Goal: Task Accomplishment & Management: Use online tool/utility

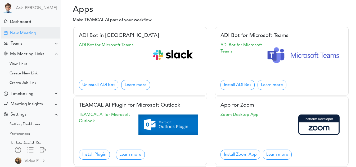
click at [28, 34] on div "New Meeting" at bounding box center [23, 33] width 26 height 5
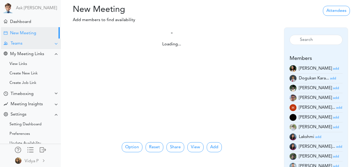
click at [21, 42] on div "Teams" at bounding box center [17, 43] width 12 height 5
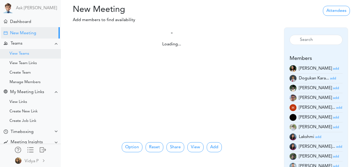
click at [19, 55] on div "View Teams" at bounding box center [20, 54] width 20 height 3
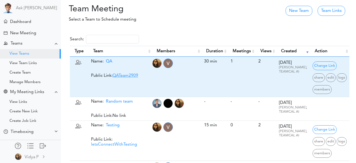
click at [120, 74] on link "QATeam2909" at bounding box center [125, 76] width 26 height 4
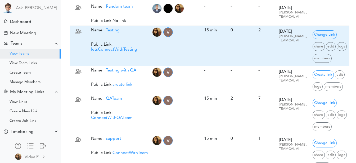
scroll to position [96, 0]
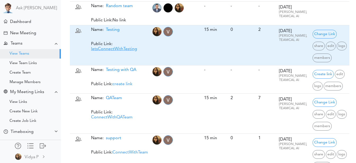
click at [120, 51] on link "letsConnectWithTesting" at bounding box center [114, 49] width 46 height 4
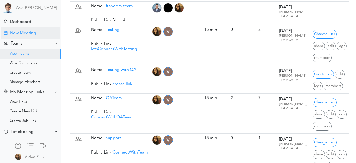
click at [38, 27] on div "New Meeting" at bounding box center [30, 32] width 59 height 11
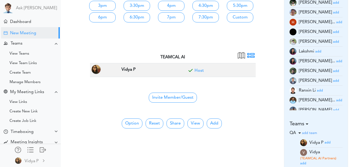
scroll to position [86, 0]
click at [216, 121] on button "Add" at bounding box center [214, 123] width 15 height 10
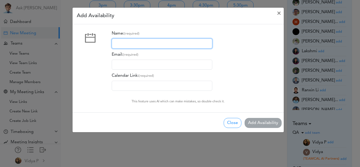
click at [146, 42] on input "Name: (required)" at bounding box center [162, 44] width 100 height 10
type input "[PERSON_NAME]"
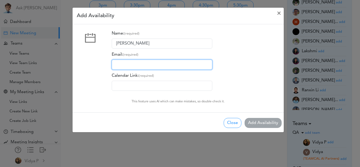
click at [143, 62] on input "Email: (required)" at bounding box center [162, 65] width 100 height 10
type input "[EMAIL_ADDRESS][DOMAIN_NAME]"
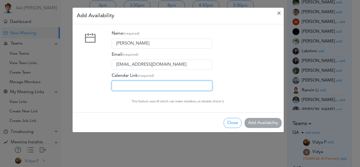
click at [148, 85] on input "Calendar Link: (required)" at bounding box center [162, 86] width 100 height 10
type input "[URL][DOMAIN_NAME]"
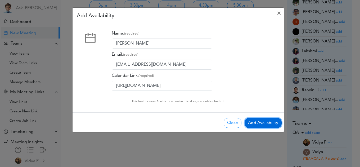
click at [264, 120] on button "Add Availability" at bounding box center [262, 123] width 37 height 10
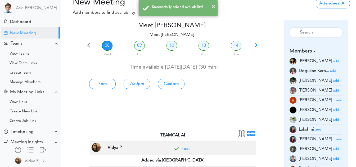
scroll to position [0, 0]
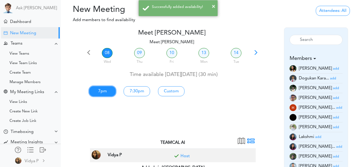
click at [102, 89] on link "7pm" at bounding box center [102, 91] width 26 height 10
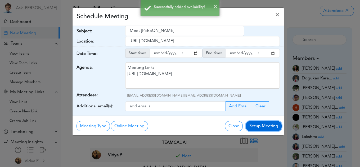
click at [257, 130] on button "Setup Meeting" at bounding box center [264, 126] width 36 height 10
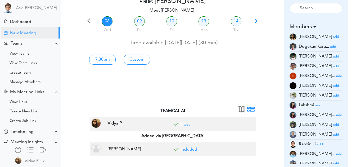
scroll to position [32, 0]
click at [140, 24] on link "09" at bounding box center [139, 21] width 11 height 10
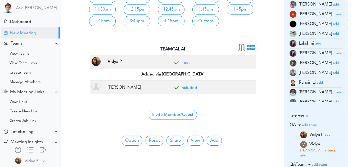
scroll to position [94, 0]
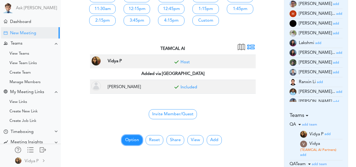
click at [132, 139] on button "Option" at bounding box center [132, 140] width 21 height 10
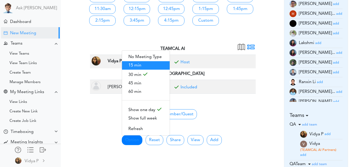
click at [139, 61] on span "15 min" at bounding box center [146, 65] width 48 height 8
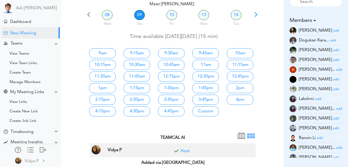
scroll to position [38, 0]
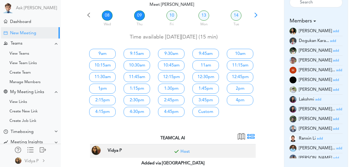
click at [107, 17] on link "08" at bounding box center [107, 16] width 11 height 10
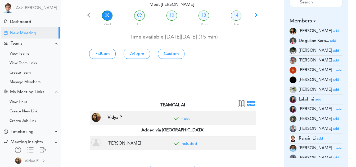
scroll to position [0, 0]
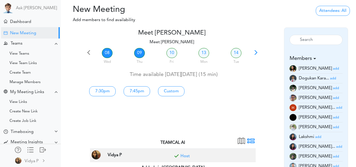
click at [136, 49] on link "09" at bounding box center [139, 53] width 11 height 10
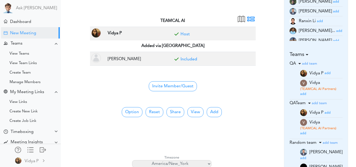
scroll to position [163, 0]
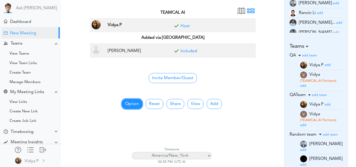
click at [129, 102] on button "Option" at bounding box center [132, 104] width 21 height 10
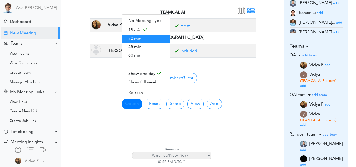
click at [137, 35] on span "30 min" at bounding box center [146, 39] width 48 height 8
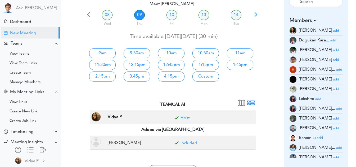
scroll to position [38, 0]
click at [176, 18] on link "10" at bounding box center [171, 15] width 11 height 10
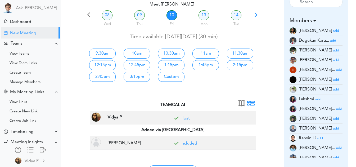
scroll to position [0, 0]
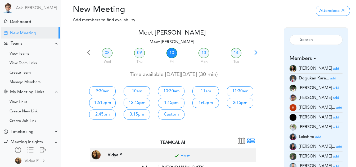
click at [208, 49] on div "13 Mon" at bounding box center [204, 56] width 32 height 19
click at [206, 51] on link "13" at bounding box center [203, 53] width 11 height 10
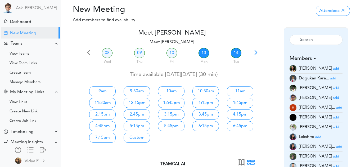
click at [234, 52] on link "14" at bounding box center [236, 53] width 11 height 10
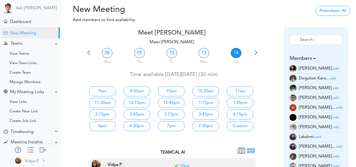
click at [258, 52] on div at bounding box center [266, 80] width 17 height 103
click at [255, 52] on span at bounding box center [255, 54] width 7 height 7
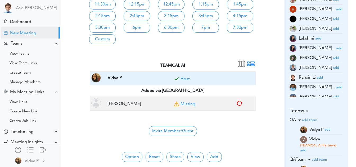
scroll to position [101, 0]
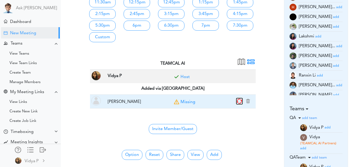
click at [239, 100] on icon "button" at bounding box center [239, 101] width 6 height 6
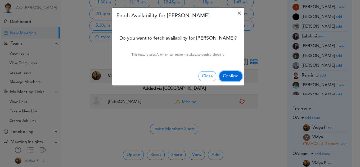
click at [225, 77] on button "Confirm" at bounding box center [230, 76] width 22 height 10
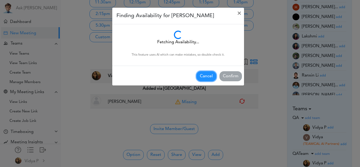
click at [207, 77] on button "Cancel" at bounding box center [206, 76] width 20 height 10
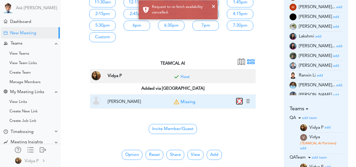
click at [240, 101] on icon "button" at bounding box center [239, 101] width 6 height 6
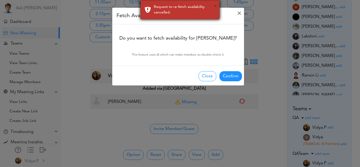
click at [217, 5] on button "×" at bounding box center [214, 7] width 3 height 8
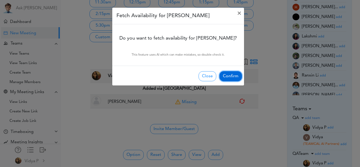
click at [229, 77] on button "Confirm" at bounding box center [230, 76] width 22 height 10
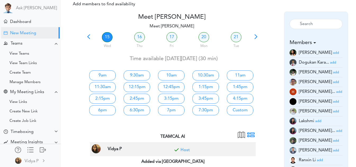
scroll to position [15, 0]
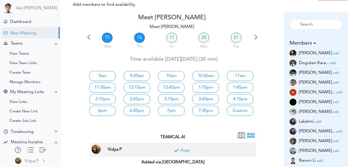
click at [139, 38] on link "16" at bounding box center [139, 38] width 11 height 10
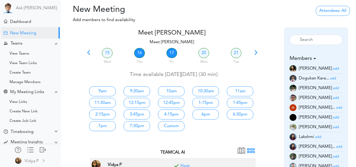
click at [167, 52] on link "17" at bounding box center [171, 53] width 11 height 10
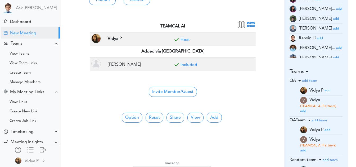
scroll to position [138, 0]
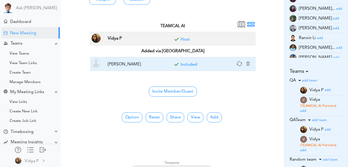
click at [188, 65] on link "Included" at bounding box center [188, 65] width 17 height 4
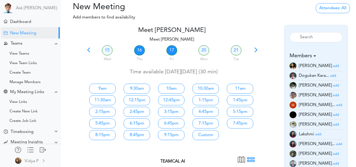
scroll to position [0, 0]
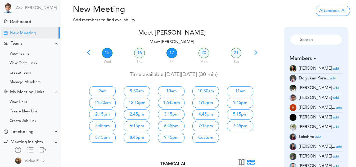
click at [111, 49] on link "15" at bounding box center [107, 53] width 11 height 10
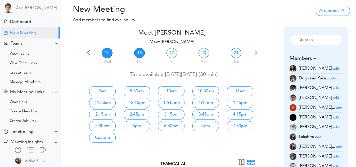
click at [140, 53] on link "16" at bounding box center [139, 53] width 11 height 10
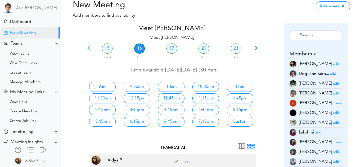
scroll to position [9, 0]
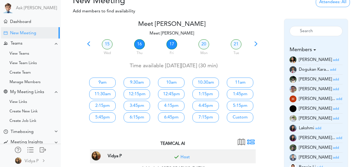
click at [171, 44] on link "17" at bounding box center [171, 44] width 11 height 10
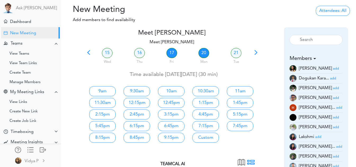
click at [208, 52] on link "20" at bounding box center [203, 53] width 11 height 10
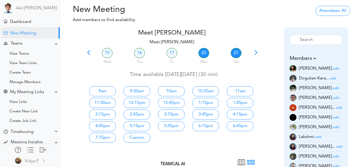
click at [233, 53] on link "21" at bounding box center [236, 53] width 11 height 10
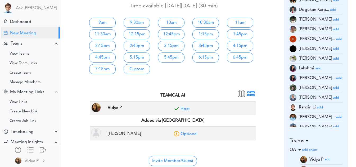
scroll to position [69, 0]
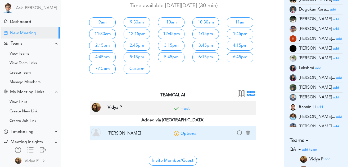
click at [189, 135] on link "Optional" at bounding box center [188, 134] width 17 height 4
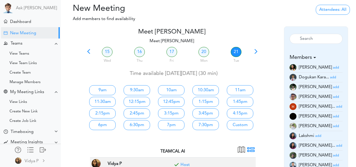
scroll to position [0, 0]
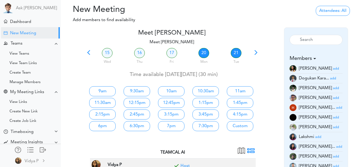
click at [205, 49] on link "20" at bounding box center [203, 53] width 11 height 10
click at [176, 52] on link "17" at bounding box center [171, 53] width 11 height 10
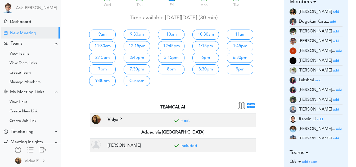
scroll to position [57, 0]
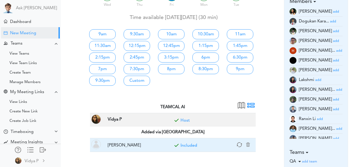
click at [188, 146] on link "Included" at bounding box center [188, 146] width 17 height 4
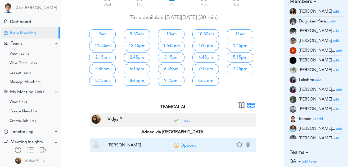
click at [188, 146] on link "Optional" at bounding box center [188, 146] width 17 height 4
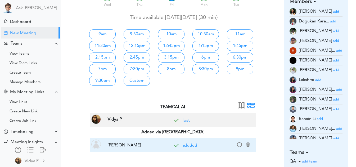
click at [191, 142] on td "Included" at bounding box center [212, 146] width 86 height 14
click at [191, 145] on link "Included" at bounding box center [188, 146] width 17 height 4
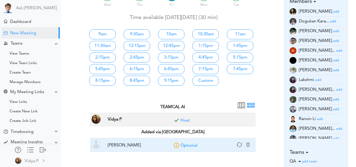
click at [191, 145] on link "Optional" at bounding box center [188, 146] width 17 height 4
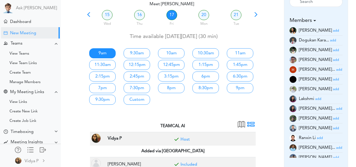
scroll to position [38, 0]
click at [89, 17] on span at bounding box center [88, 16] width 7 height 7
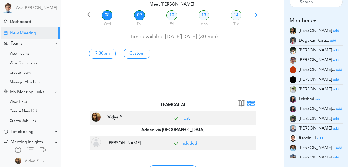
click at [140, 14] on link "09" at bounding box center [139, 15] width 11 height 10
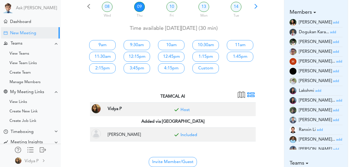
scroll to position [54, 0]
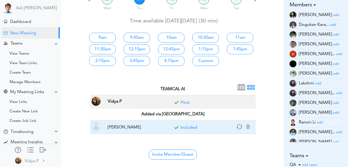
click at [191, 129] on link "Included" at bounding box center [188, 128] width 17 height 4
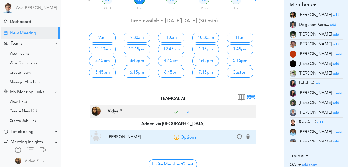
click at [188, 136] on link "Optional" at bounding box center [188, 138] width 17 height 4
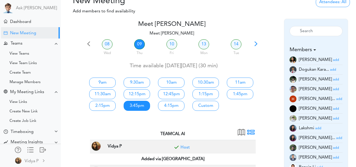
scroll to position [8, 0]
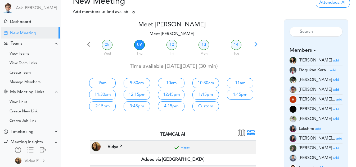
click at [258, 45] on div at bounding box center [266, 67] width 17 height 93
click at [255, 46] on span at bounding box center [255, 46] width 7 height 7
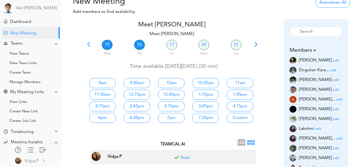
click at [139, 45] on link "16" at bounding box center [139, 45] width 11 height 10
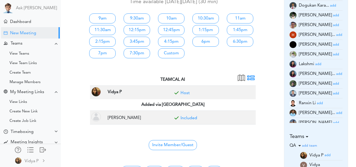
scroll to position [73, 0]
click at [141, 73] on div "15 Wed 16 Thu 17 Fri 20 Mon 21 Tue Time available [DATE][DATE] (30 min) 9am 9:3…" at bounding box center [171, 25] width 173 height 103
click at [134, 51] on link "7:30pm" at bounding box center [137, 53] width 26 height 10
type input "Meet [PERSON_NAME]"
type input "[URL][DOMAIN_NAME]"
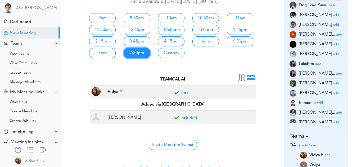
type input "[DATE]T19:30"
type input "[DATE]T20:00"
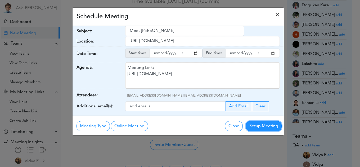
drag, startPoint x: 268, startPoint y: 124, endPoint x: 275, endPoint y: 18, distance: 105.7
click at [275, 18] on div "Schedule Meeting × Your Name: (required) Vidya Vidya Email: (required) [EMAIL_A…" at bounding box center [178, 71] width 212 height 129
click at [275, 18] on button "×" at bounding box center [277, 15] width 13 height 15
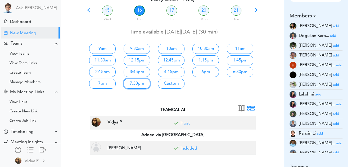
scroll to position [42, 0]
click at [170, 10] on link "17" at bounding box center [171, 11] width 11 height 10
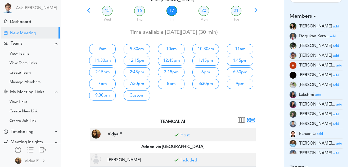
scroll to position [0, 0]
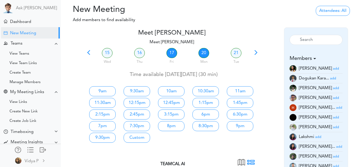
click at [206, 48] on link "20" at bounding box center [203, 53] width 11 height 10
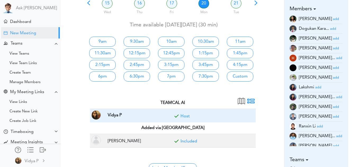
scroll to position [49, 0]
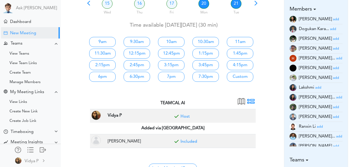
click at [237, 3] on link "21" at bounding box center [236, 4] width 11 height 10
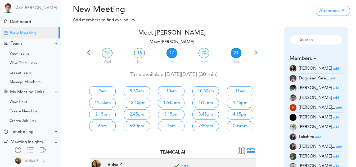
click at [173, 50] on link "17" at bounding box center [171, 53] width 11 height 10
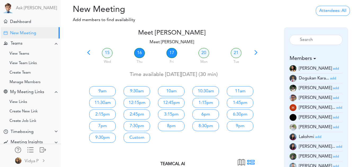
click at [138, 53] on link "16" at bounding box center [139, 53] width 11 height 10
